Goal: Information Seeking & Learning: Learn about a topic

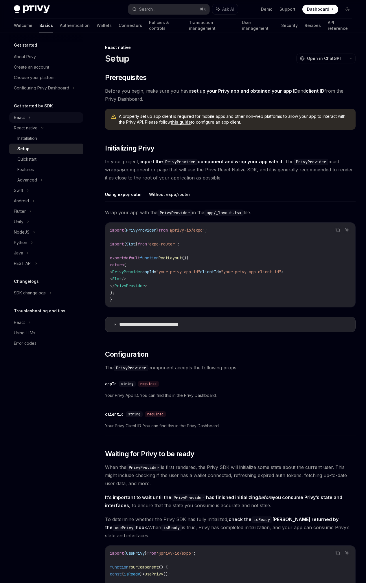
click at [50, 118] on div "React" at bounding box center [46, 117] width 74 height 10
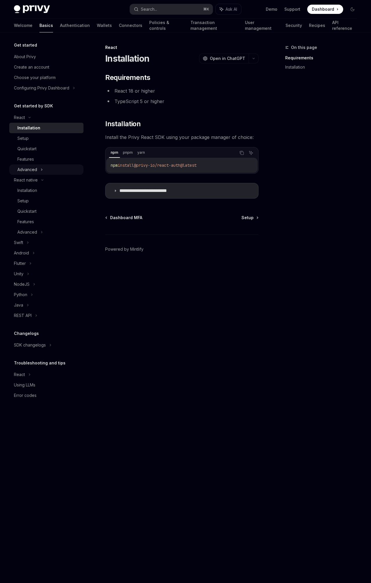
click at [54, 165] on div "Advanced" at bounding box center [46, 169] width 74 height 10
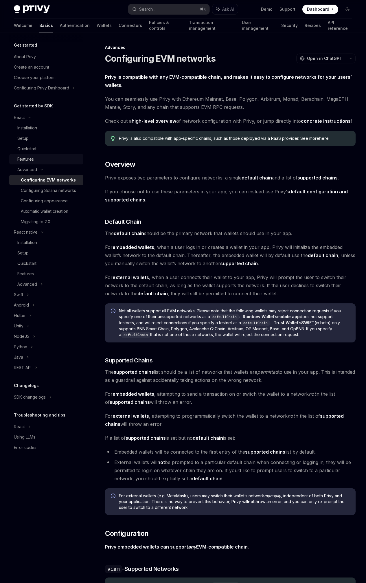
click at [42, 162] on div "Features" at bounding box center [48, 159] width 63 height 7
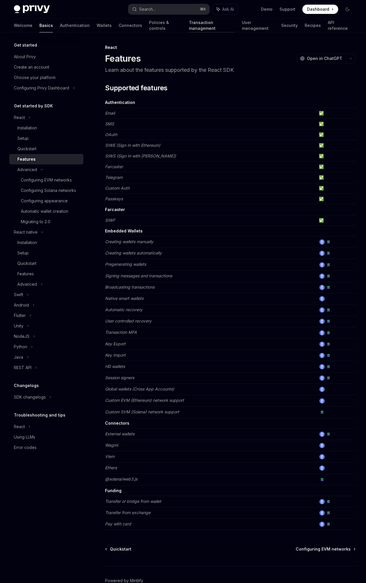
click at [189, 29] on link "Transaction management" at bounding box center [212, 26] width 46 height 14
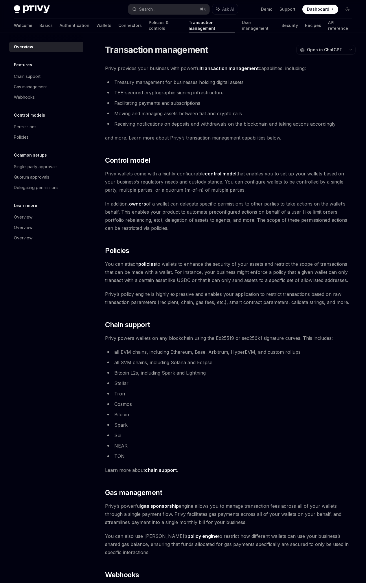
click at [117, 30] on div "Welcome Basics Authentication Wallets Connectors Policies & controls Transactio…" at bounding box center [183, 26] width 338 height 14
click at [118, 28] on link "Connectors" at bounding box center [129, 26] width 23 height 14
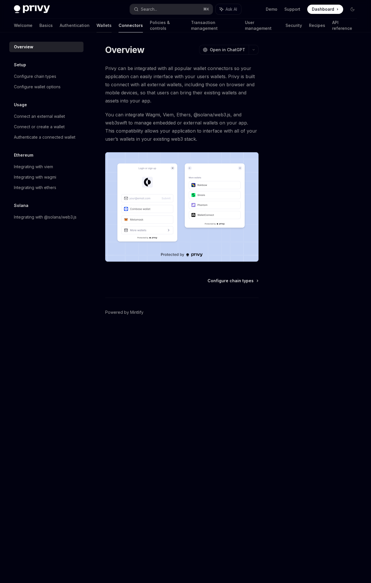
click at [96, 25] on link "Wallets" at bounding box center [103, 26] width 15 height 14
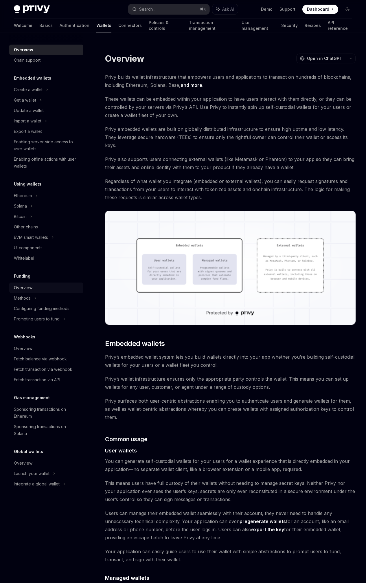
click at [58, 291] on div "Overview" at bounding box center [47, 287] width 66 height 7
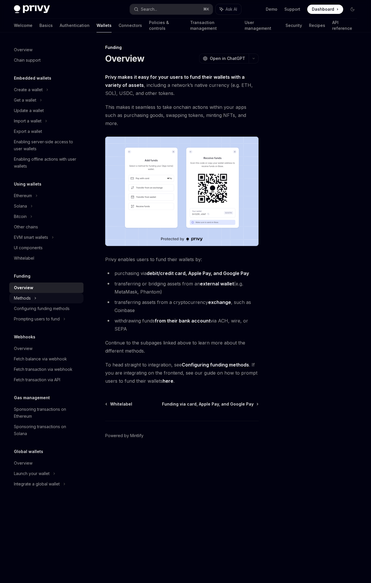
click at [54, 301] on div "Methods" at bounding box center [46, 298] width 74 height 10
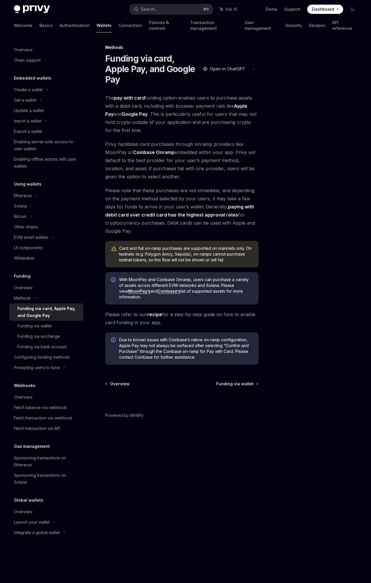
click at [176, 239] on div "The pay with card funding option enables users to purchase assets with a debit …" at bounding box center [181, 229] width 153 height 271
click at [254, 342] on div "Due to known issues with Coinbase’s native on-ramp configuration, Apple Pay may…" at bounding box center [181, 348] width 153 height 32
click at [274, 211] on div at bounding box center [317, 313] width 88 height 539
click at [61, 369] on div "Prompting users to fund" at bounding box center [46, 367] width 74 height 10
type textarea "*"
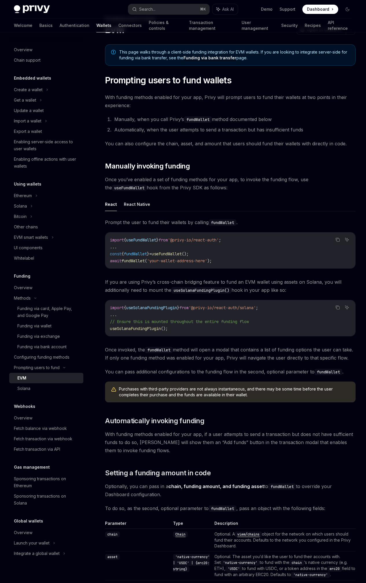
scroll to position [40, 0]
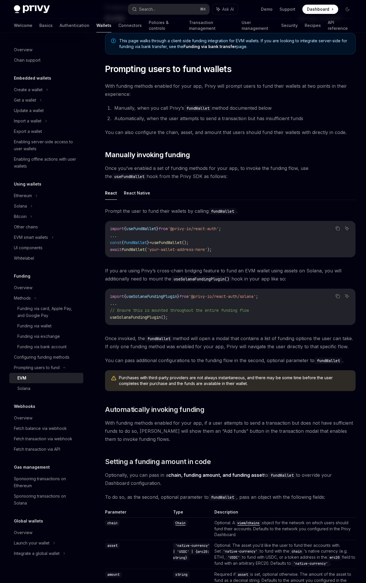
click at [251, 283] on span "If you are using Privy’s cross-chain bridging feature to fund an EVM wallet usi…" at bounding box center [230, 275] width 251 height 16
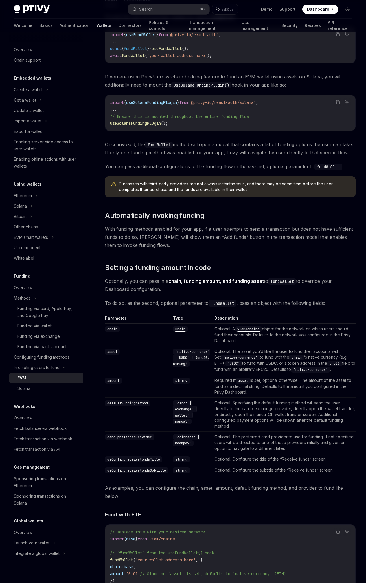
scroll to position [235, 0]
drag, startPoint x: 219, startPoint y: 430, endPoint x: 216, endPoint y: 429, distance: 3.9
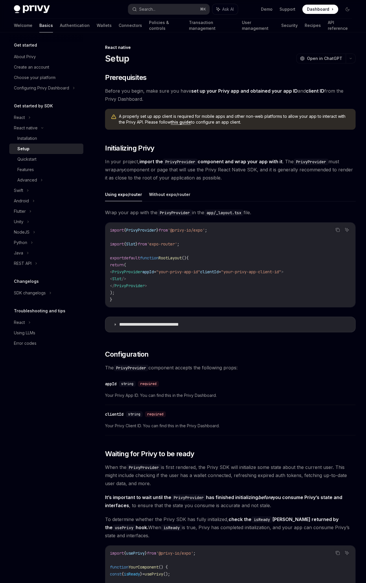
click at [185, 2] on div "Privy Docs home page Search... ⌘ K Ask AI Demo Support Dashboard Dashboard Sear…" at bounding box center [183, 9] width 338 height 19
click at [183, 5] on button "Search... ⌘ K" at bounding box center [168, 9] width 81 height 10
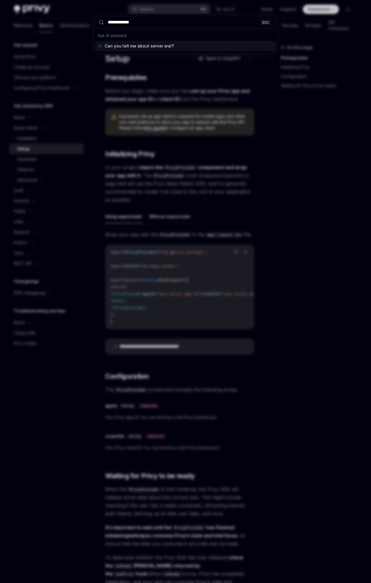
type input "**********"
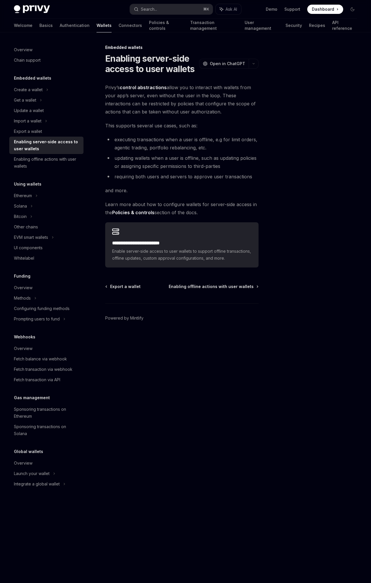
click at [138, 187] on span "and more." at bounding box center [181, 190] width 153 height 8
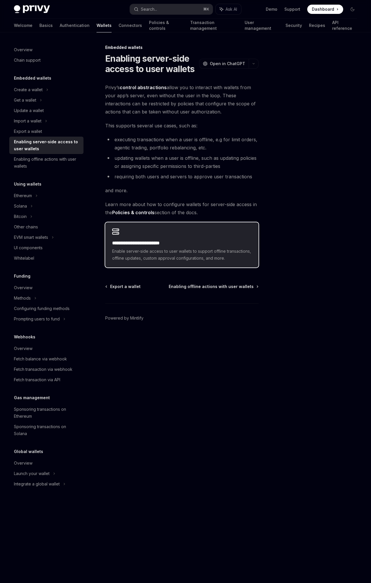
click at [152, 239] on div "**********" at bounding box center [181, 244] width 153 height 45
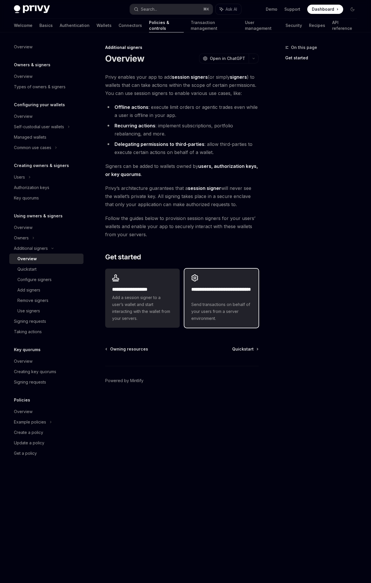
click at [227, 286] on h2 "**********" at bounding box center [221, 293] width 60 height 14
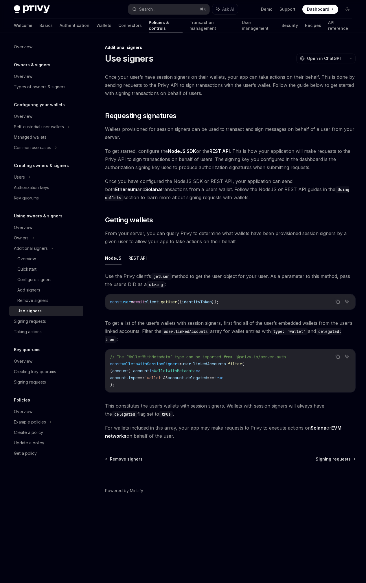
scroll to position [1, 0]
click at [149, 120] on span "Requesting signatures" at bounding box center [140, 115] width 71 height 9
click at [96, 28] on link "Wallets" at bounding box center [103, 26] width 15 height 14
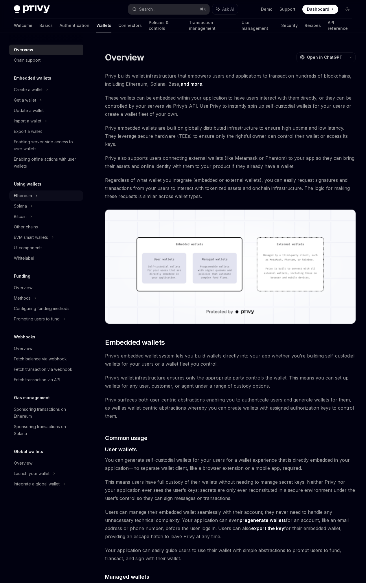
click at [47, 198] on div "Ethereum" at bounding box center [46, 196] width 74 height 10
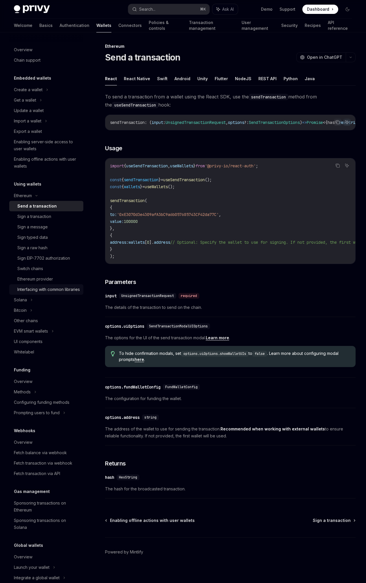
click at [67, 290] on div "Interfacing with common libraries" at bounding box center [48, 289] width 63 height 7
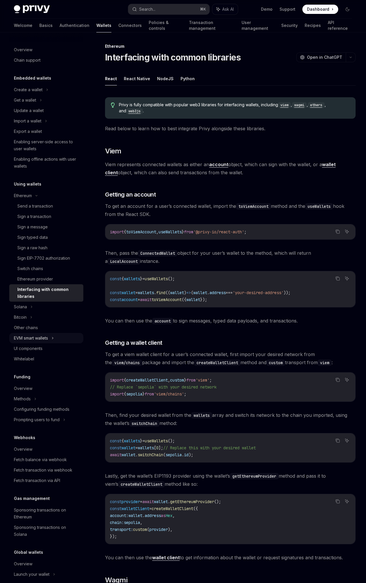
click at [62, 338] on div "EVM smart wallets" at bounding box center [46, 338] width 74 height 10
type textarea "*"
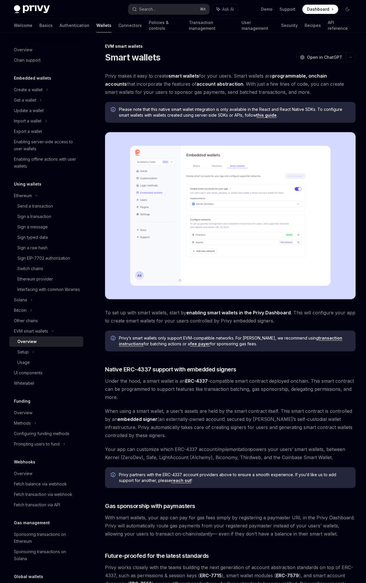
click at [202, 407] on span "When using a smart wallet, a user’s assets are held by the smart contract itsel…" at bounding box center [230, 423] width 251 height 32
click at [173, 407] on span "When using a smart wallet, a user’s assets are held by the smart contract itsel…" at bounding box center [230, 423] width 251 height 32
click at [170, 407] on span "When using a smart wallet, a user’s assets are held by the smart contract itsel…" at bounding box center [230, 423] width 251 height 32
click at [169, 407] on span "When using a smart wallet, a user’s assets are held by the smart contract itsel…" at bounding box center [230, 423] width 251 height 32
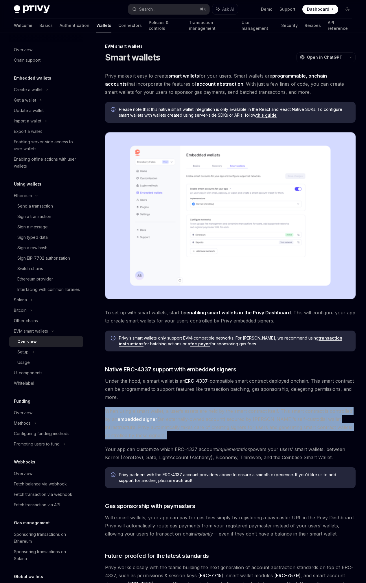
click at [169, 407] on span "When using a smart wallet, a user’s assets are held by the smart contract itsel…" at bounding box center [230, 423] width 251 height 32
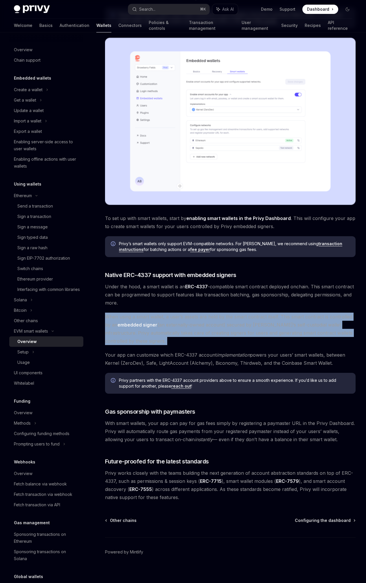
scroll to position [101, 0]
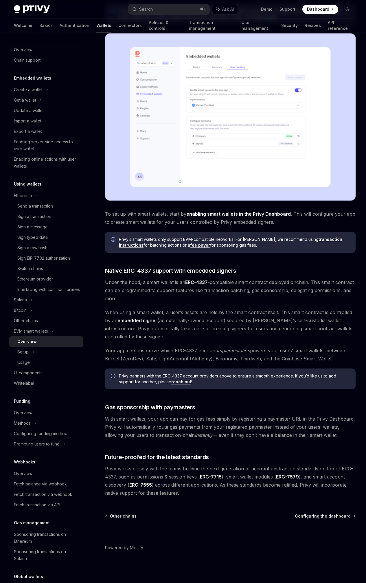
click at [188, 358] on span "Your app can customize which ERC-4337 account implementation powers your users’…" at bounding box center [230, 355] width 251 height 16
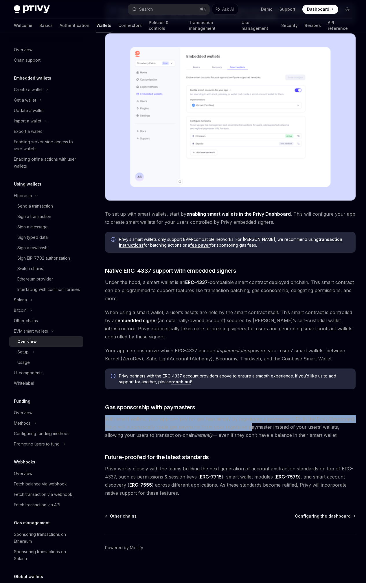
drag, startPoint x: 104, startPoint y: 396, endPoint x: 229, endPoint y: 413, distance: 125.7
click at [229, 413] on div "EVM smart wallets Smart wallets OpenAI Open in ChatGPT OpenAI Open in ChatGPT P…" at bounding box center [176, 263] width 362 height 639
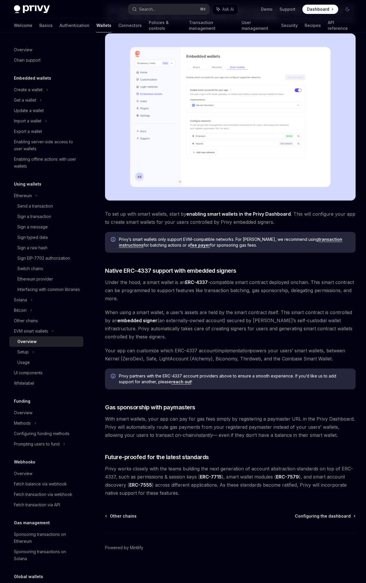
click at [175, 438] on span "With smart wallets, your app can pay for gas fees simply by registering a payma…" at bounding box center [230, 427] width 251 height 24
click at [179, 415] on span "With smart wallets, your app can pay for gas fees simply by registering a payma…" at bounding box center [230, 427] width 251 height 24
drag, startPoint x: 182, startPoint y: 440, endPoint x: 140, endPoint y: 394, distance: 61.7
click at [140, 415] on span "With smart wallets, your app can pay for gas fees simply by registering a payma…" at bounding box center [230, 427] width 251 height 24
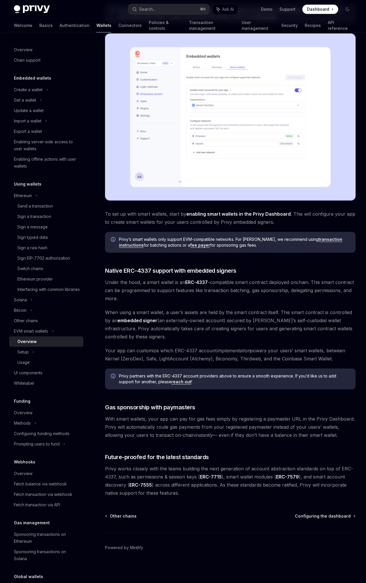
click at [171, 444] on div "Privy makes it easy to create smart wallets for your users. Smart wallets are p…" at bounding box center [230, 235] width 251 height 524
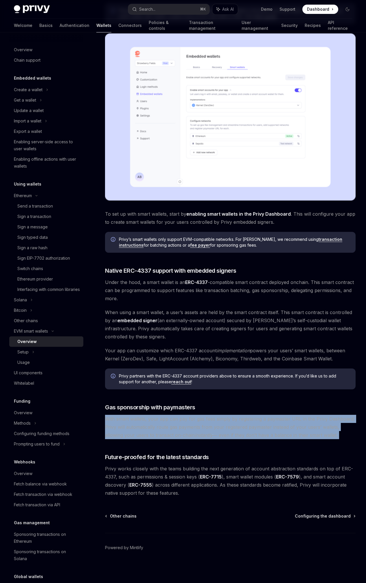
drag, startPoint x: 165, startPoint y: 443, endPoint x: 96, endPoint y: 398, distance: 82.2
click at [96, 398] on div "EVM smart wallets Smart wallets OpenAI Open in ChatGPT OpenAI Open in ChatGPT P…" at bounding box center [176, 263] width 362 height 639
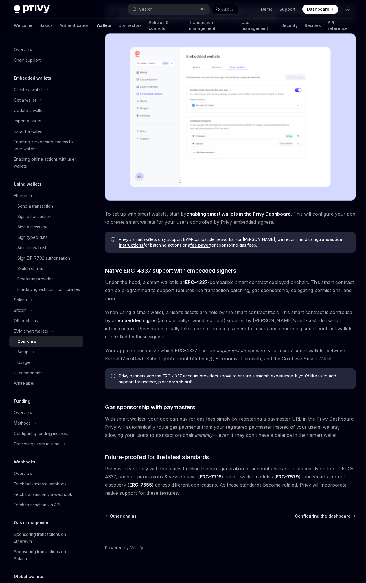
click at [157, 433] on span "With smart wallets, your app can pay for gas fees simply by registering a payma…" at bounding box center [230, 427] width 251 height 24
drag, startPoint x: 162, startPoint y: 437, endPoint x: 104, endPoint y: 386, distance: 77.1
click at [105, 386] on div "Privy makes it easy to create smart wallets for your users. Smart wallets are p…" at bounding box center [230, 235] width 251 height 524
click at [138, 415] on span "With smart wallets, your app can pay for gas fees simply by registering a payma…" at bounding box center [230, 427] width 251 height 24
drag, startPoint x: 171, startPoint y: 440, endPoint x: 99, endPoint y: 397, distance: 84.2
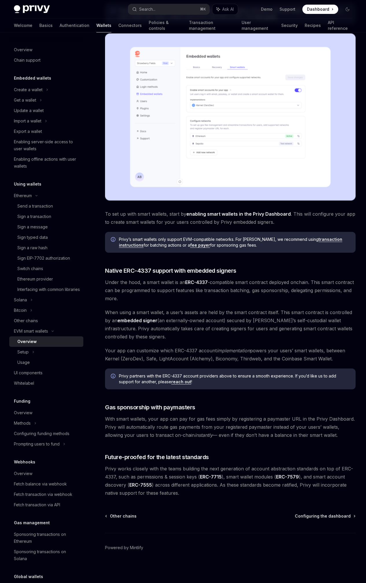
click at [99, 397] on div "EVM smart wallets Smart wallets OpenAI Open in ChatGPT OpenAI Open in ChatGPT P…" at bounding box center [176, 263] width 362 height 639
click at [170, 423] on span "With smart wallets, your app can pay for gas fees simply by registering a payma…" at bounding box center [230, 427] width 251 height 24
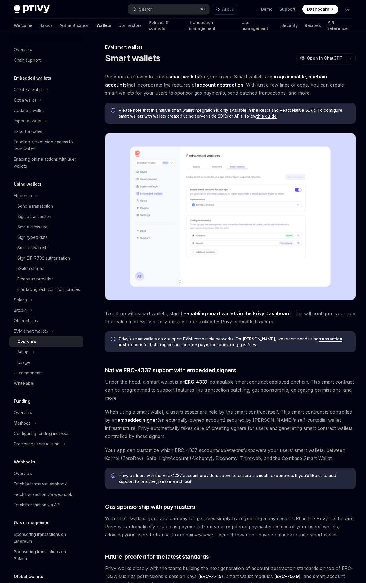
scroll to position [0, 0]
click at [0, 0] on div "On this page Native ERC-4337 support with embedded signers Gas sponsorship with…" at bounding box center [0, 0] width 0 height 0
